Goal: Information Seeking & Learning: Learn about a topic

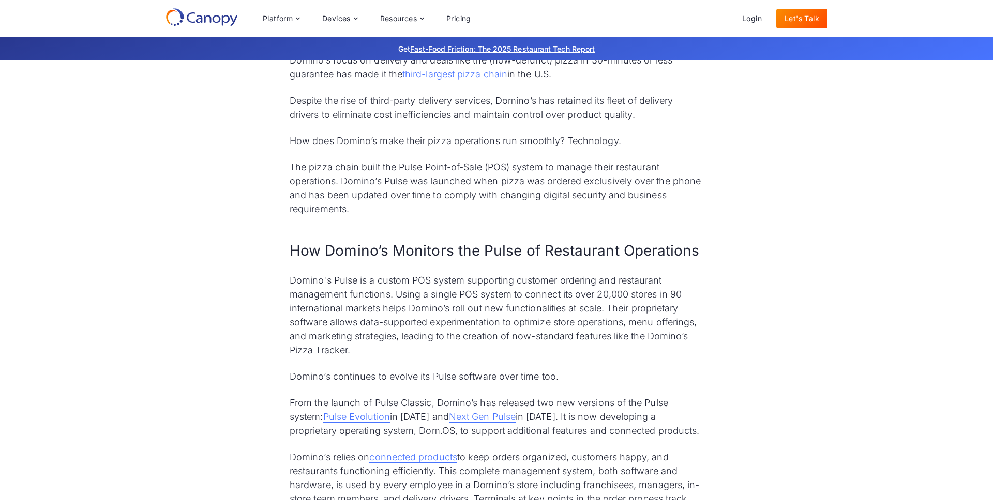
click at [499, 311] on p "Domino's Pulse is a custom POS system supporting customer ordering and restaura…" at bounding box center [497, 315] width 414 height 84
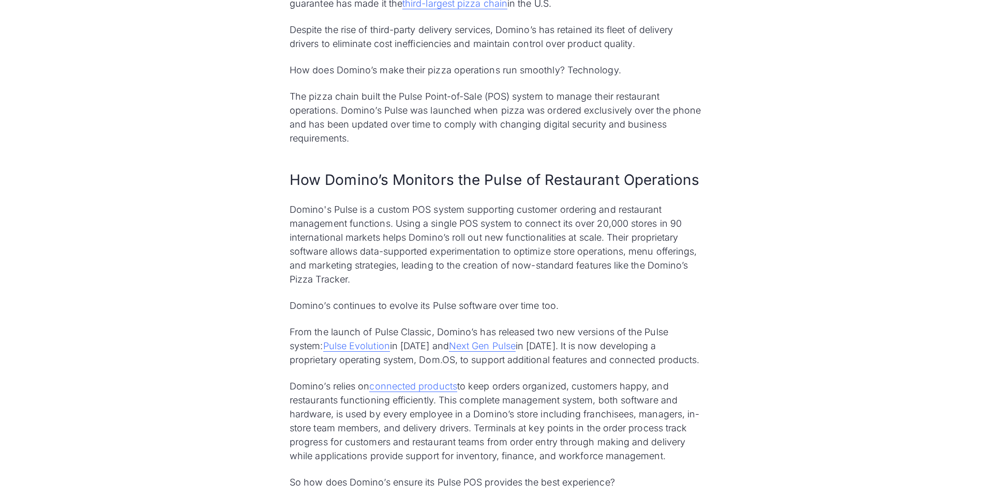
scroll to position [600, 0]
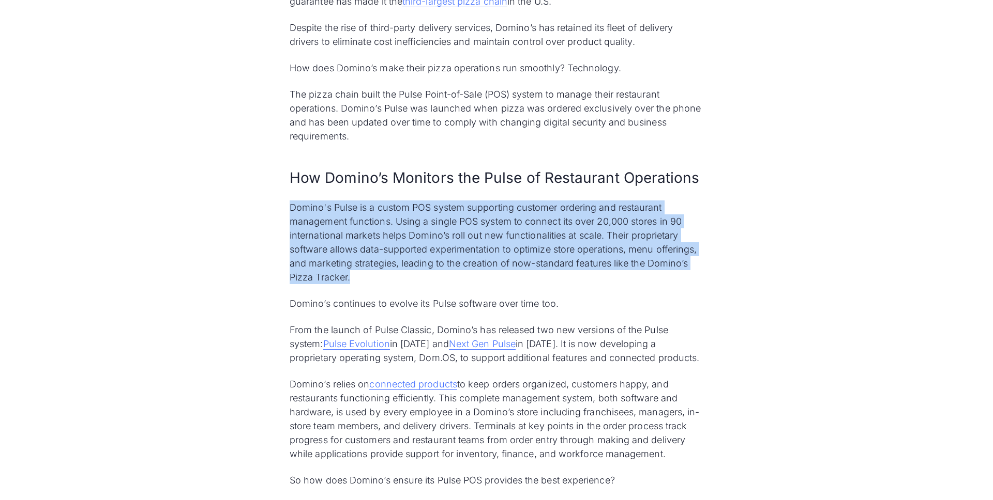
drag, startPoint x: 288, startPoint y: 206, endPoint x: 513, endPoint y: 276, distance: 235.5
copy p "Domino's Pulse is a custom POS system supporting customer ordering and restaura…"
click at [559, 279] on p "Domino's Pulse is a custom POS system supporting customer ordering and restaura…" at bounding box center [497, 243] width 414 height 84
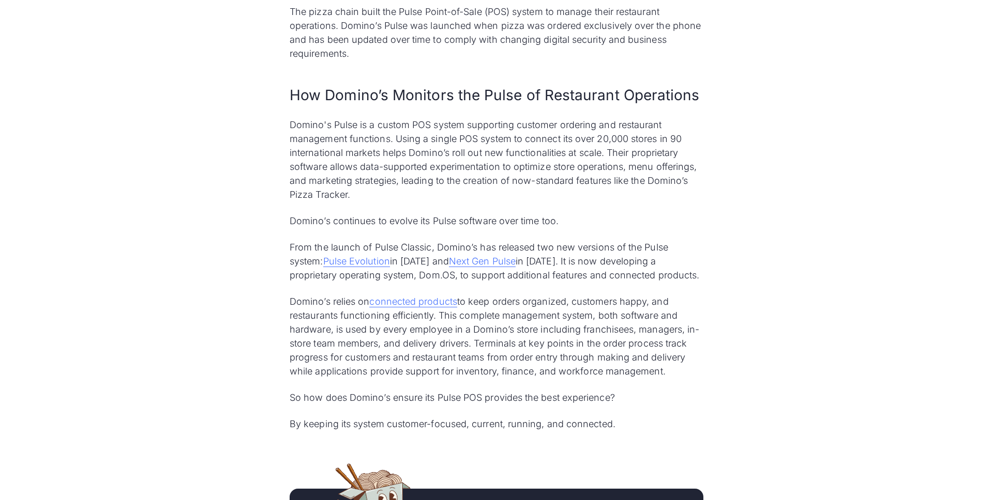
scroll to position [698, 0]
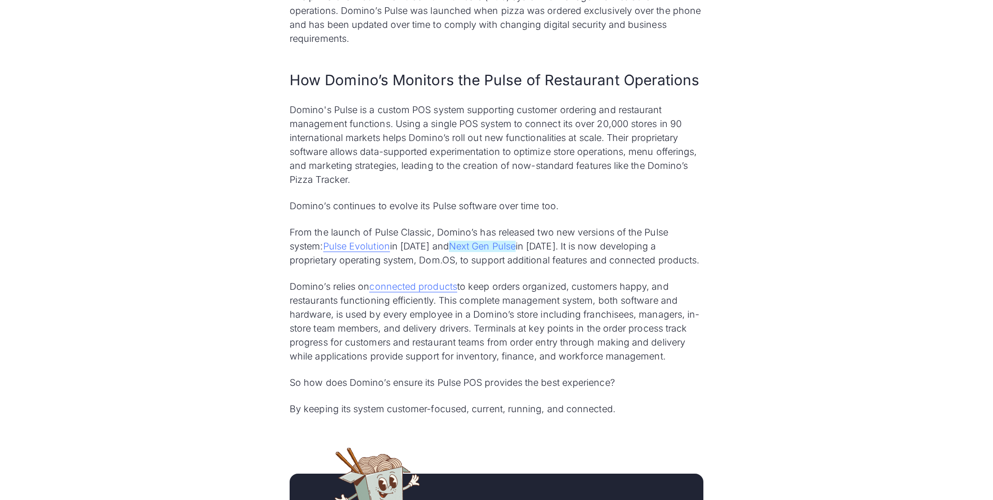
click at [503, 250] on link "Next Gen Pulse" at bounding box center [482, 246] width 67 height 11
click at [592, 208] on p "Domino’s continues to evolve its Pulse software over time too." at bounding box center [497, 206] width 414 height 14
click at [570, 156] on p "Domino's Pulse is a custom POS system supporting customer ordering and restaura…" at bounding box center [497, 145] width 414 height 84
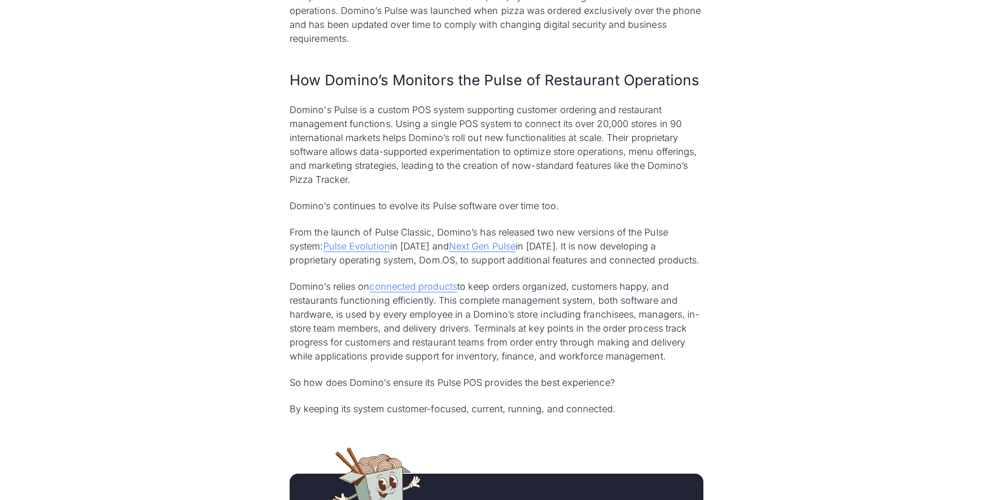
click at [570, 156] on p "Domino's Pulse is a custom POS system supporting customer ordering and restaura…" at bounding box center [497, 145] width 414 height 84
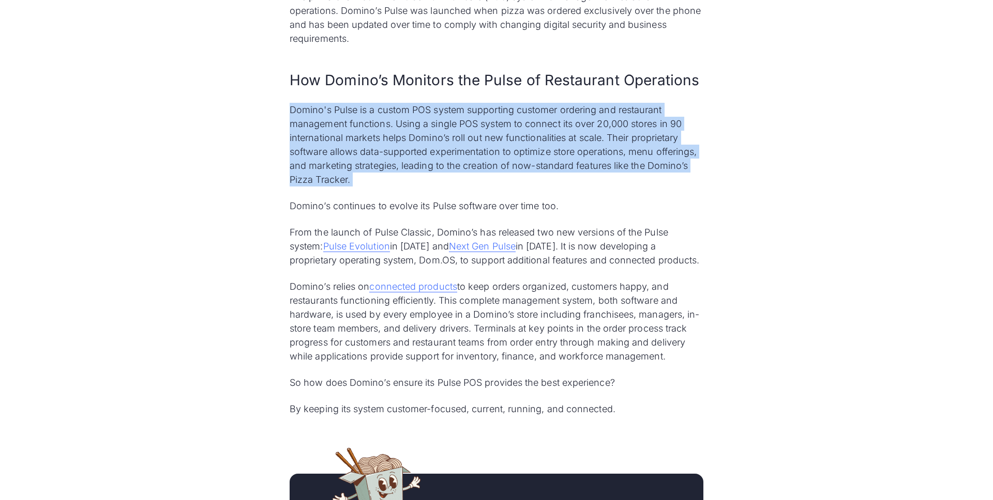
click at [570, 156] on p "Domino's Pulse is a custom POS system supporting customer ordering and restaura…" at bounding box center [497, 145] width 414 height 84
click at [599, 280] on p "Domino’s relies on connected products to keep orders organized, customers happy…" at bounding box center [497, 322] width 414 height 84
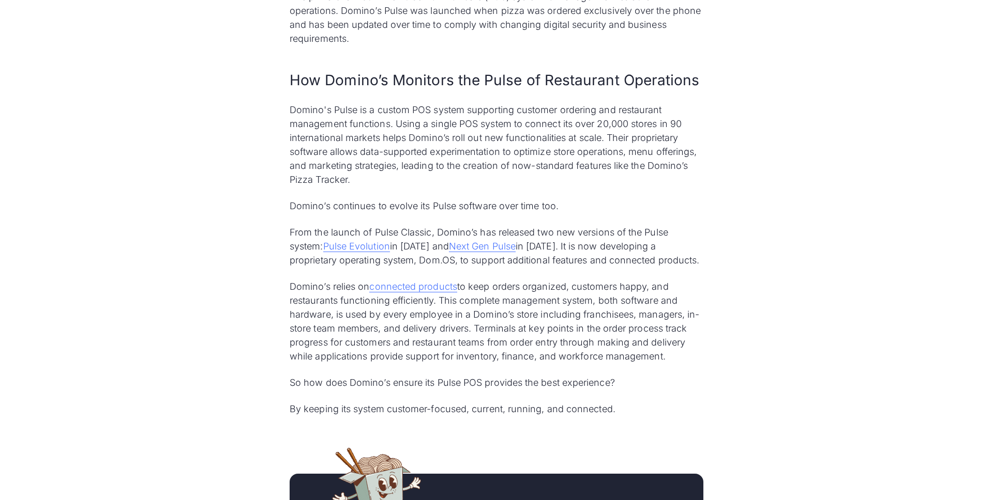
click at [599, 305] on p "Domino’s relies on connected products to keep orders organized, customers happy…" at bounding box center [497, 322] width 414 height 84
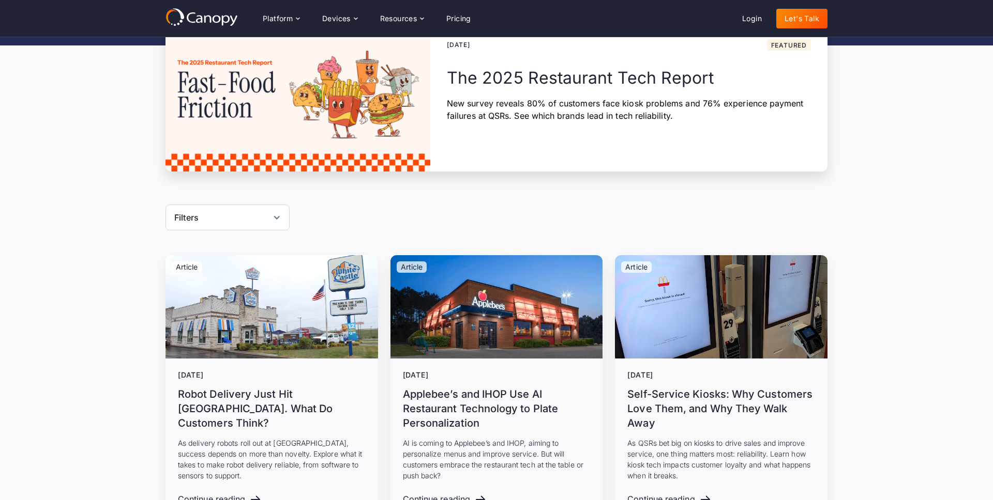
scroll to position [38, 0]
